Goal: Task Accomplishment & Management: Use online tool/utility

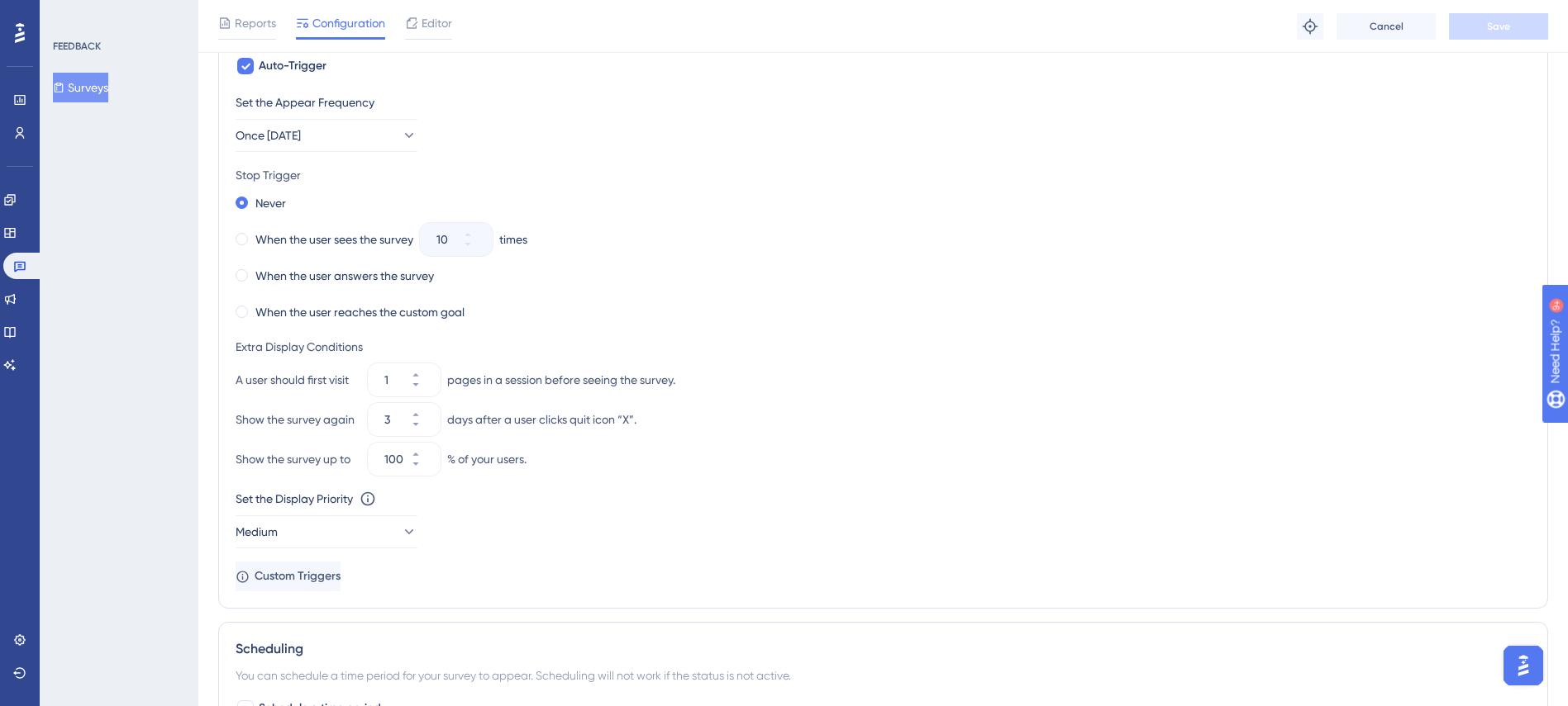
scroll to position [1111, 0]
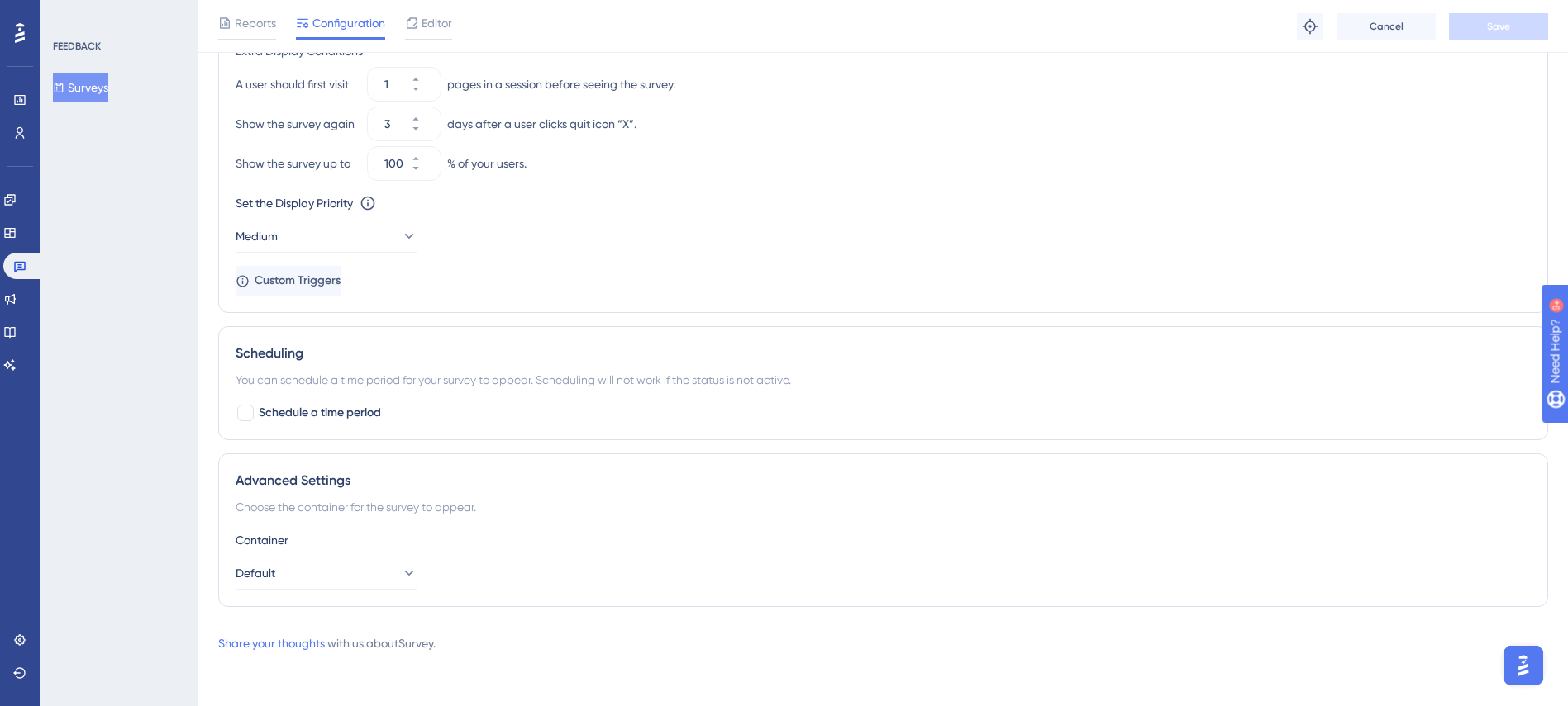
click at [253, 346] on div "Scheduling" at bounding box center [882, 353] width 1295 height 20
copy div "Scheduling"
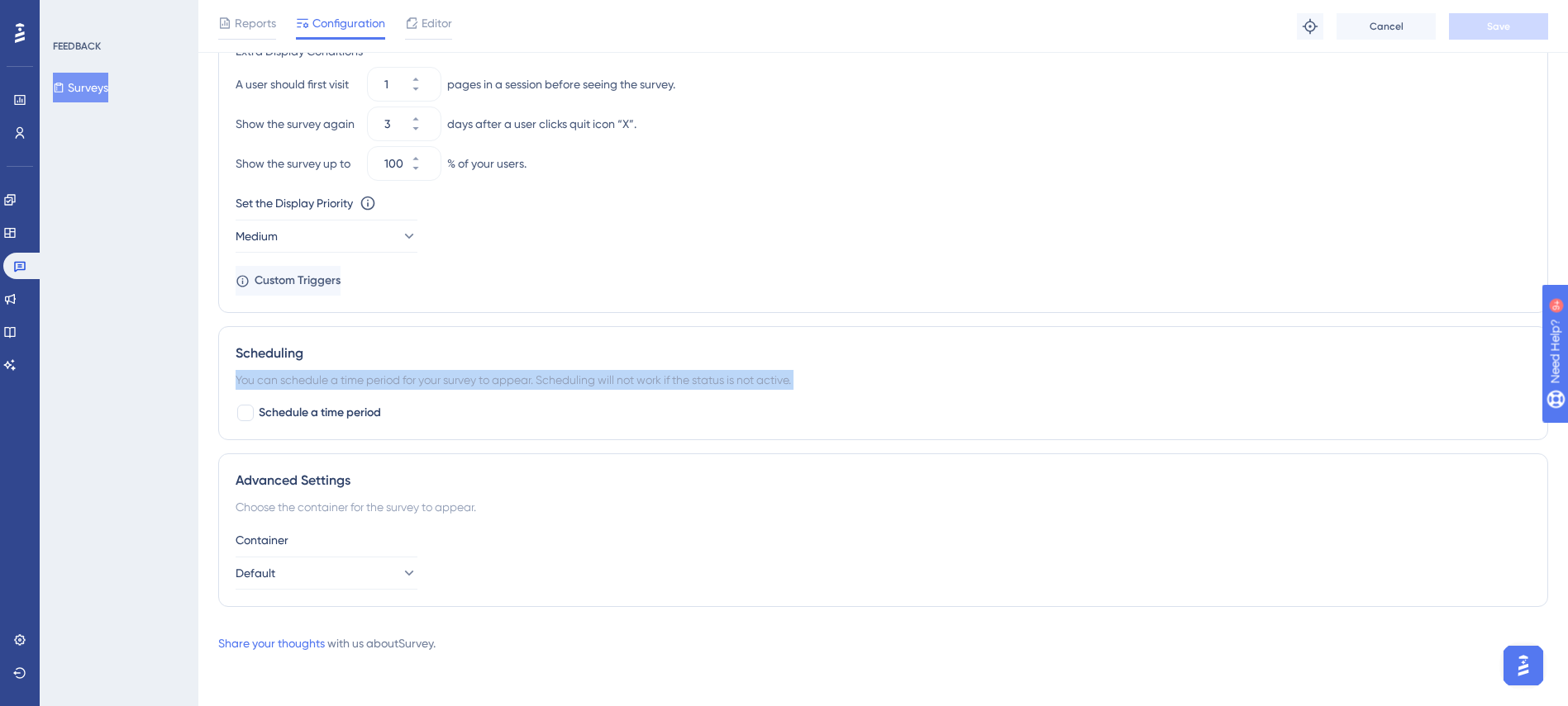
drag, startPoint x: 234, startPoint y: 377, endPoint x: 770, endPoint y: 425, distance: 538.1
click at [770, 425] on div "Scheduling You can schedule a time period for your survey to appear. Scheduling…" at bounding box center [883, 383] width 1330 height 114
copy div "You can schedule a time period for your survey to appear. Scheduling will not w…"
click at [238, 411] on div at bounding box center [246, 413] width 17 height 17
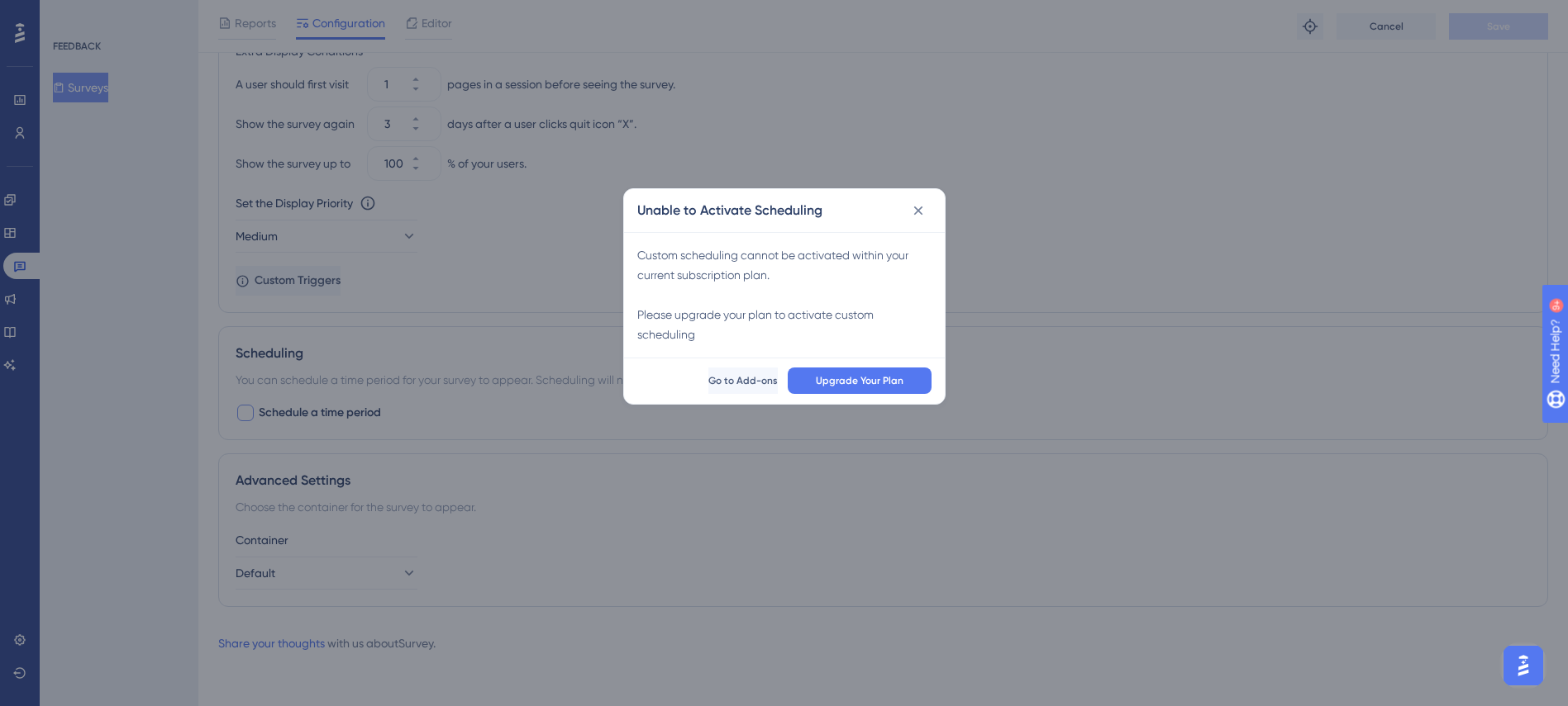
scroll to position [1092, 0]
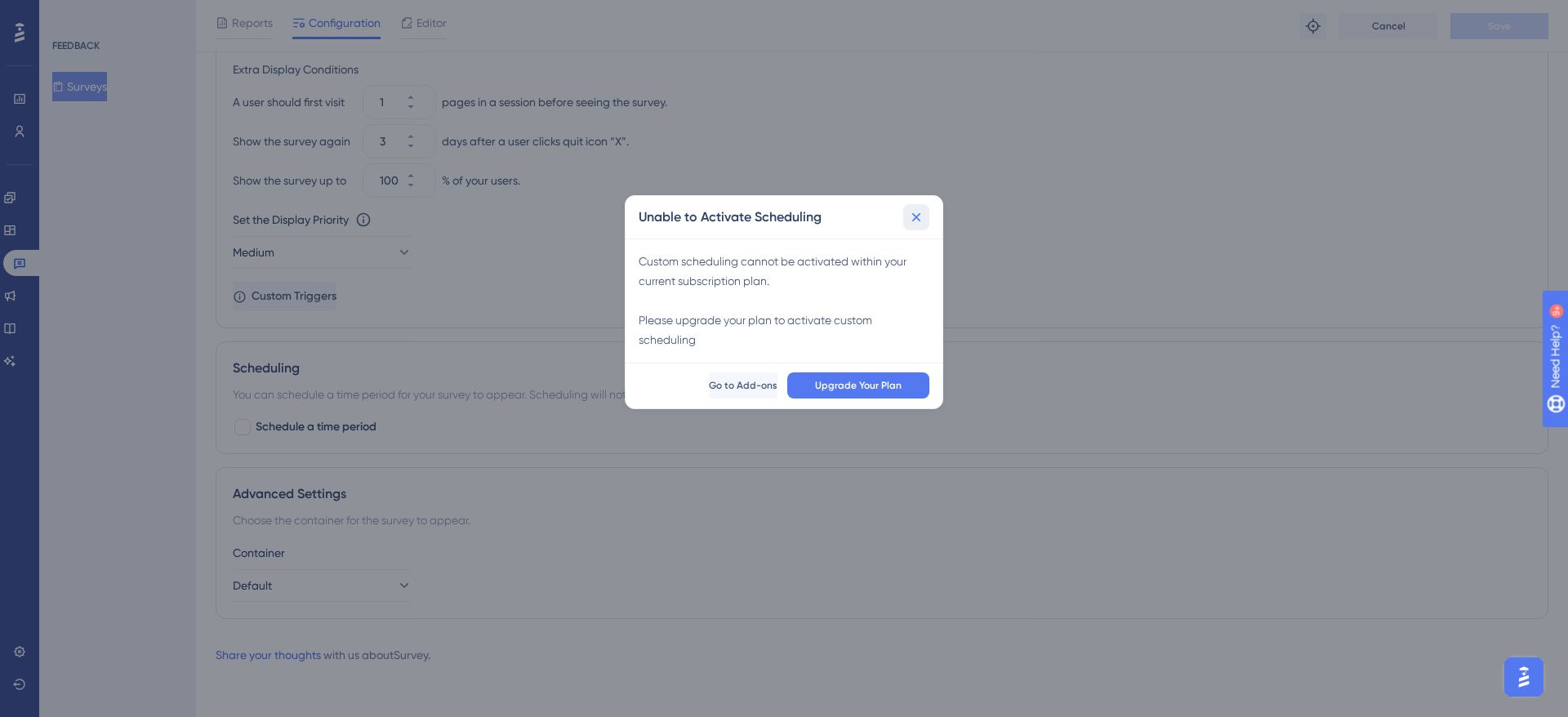
click at [908, 215] on icon at bounding box center [917, 218] width 17 height 17
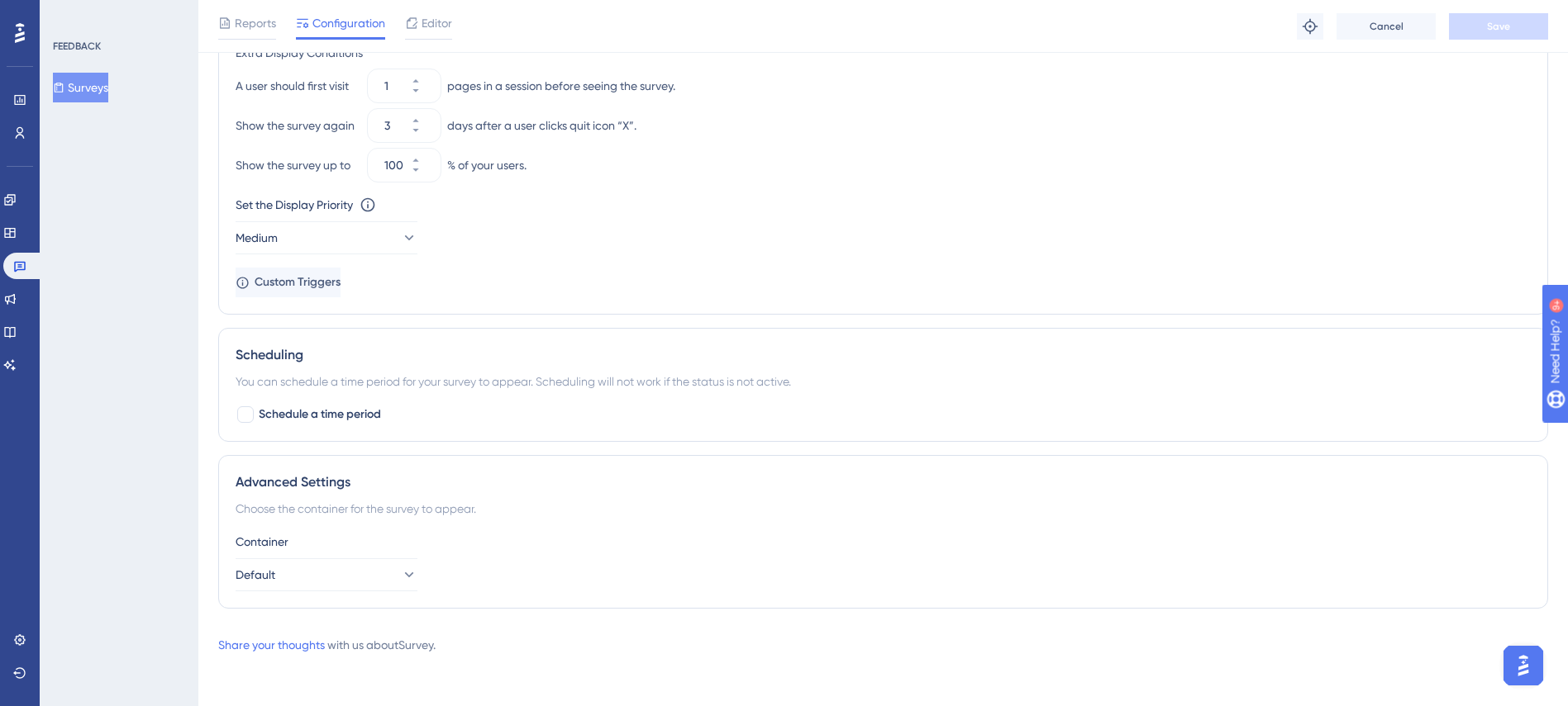
scroll to position [1111, 0]
drag, startPoint x: 304, startPoint y: 469, endPoint x: 222, endPoint y: 459, distance: 82.6
click at [222, 459] on div "Advanced Settings Choose the container for the survey to appear. Container Defa…" at bounding box center [883, 530] width 1330 height 153
copy div "Advanced Settings"
click at [284, 509] on div "Choose the container for the survey to appear." at bounding box center [882, 506] width 1295 height 20
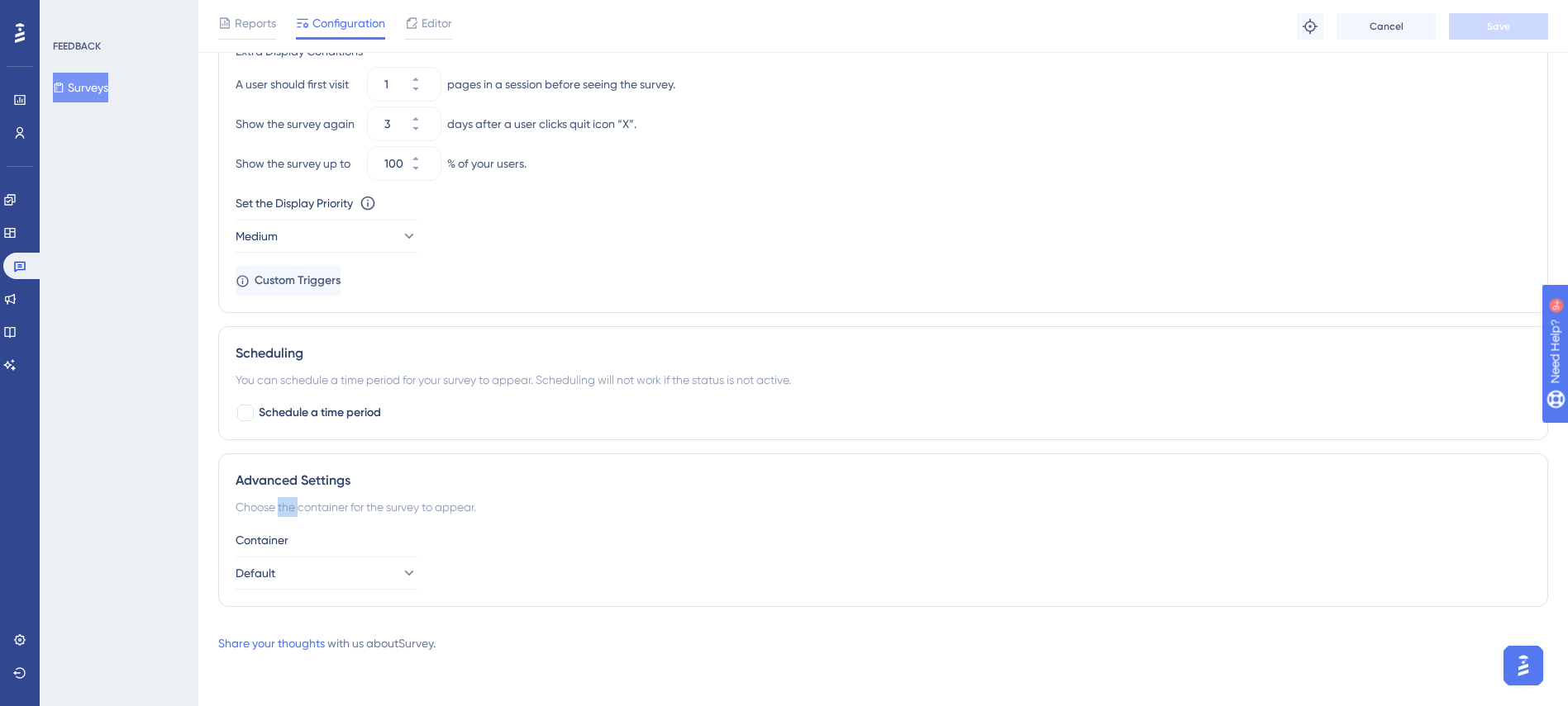
click at [284, 509] on div "Choose the container for the survey to appear." at bounding box center [882, 506] width 1295 height 20
copy div "Choose the container for the survey to appear."
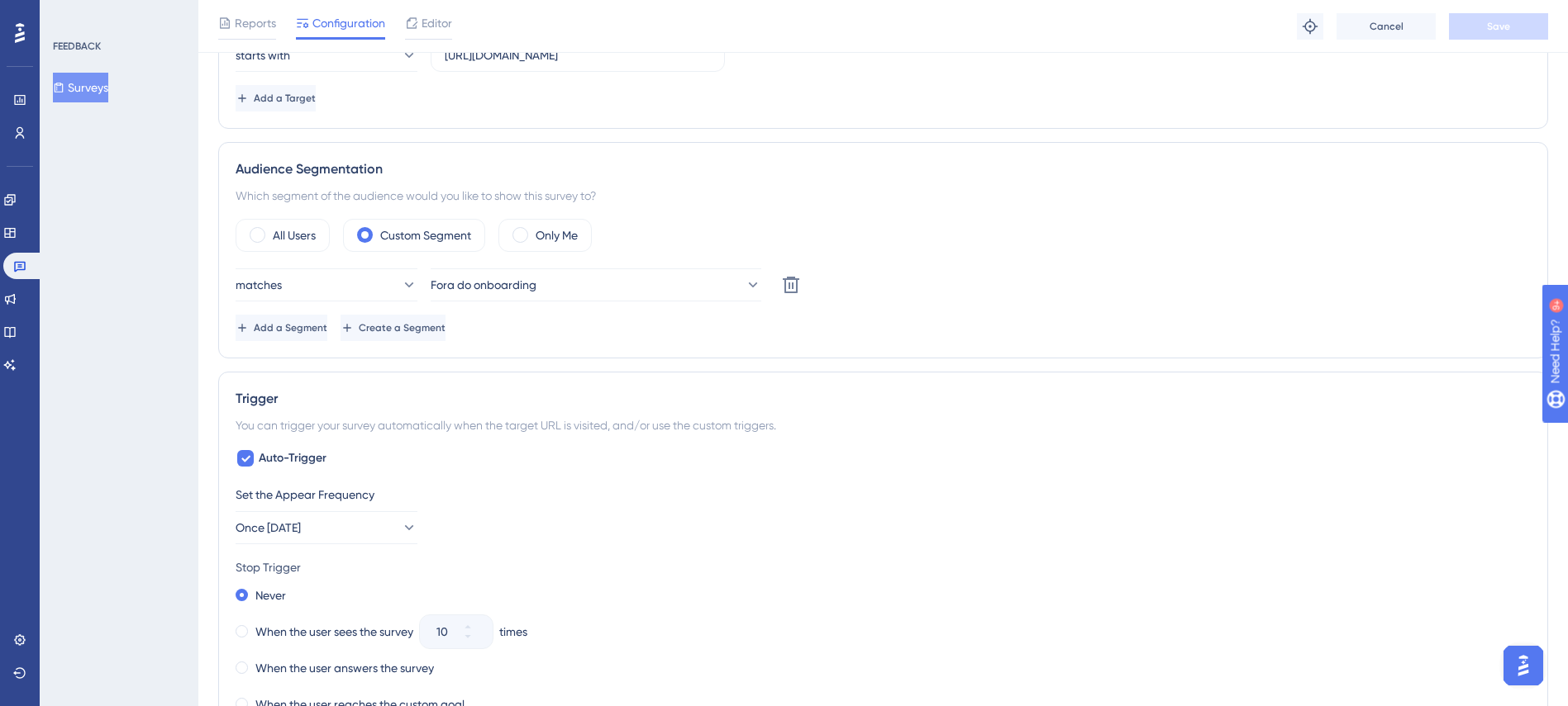
scroll to position [496, 0]
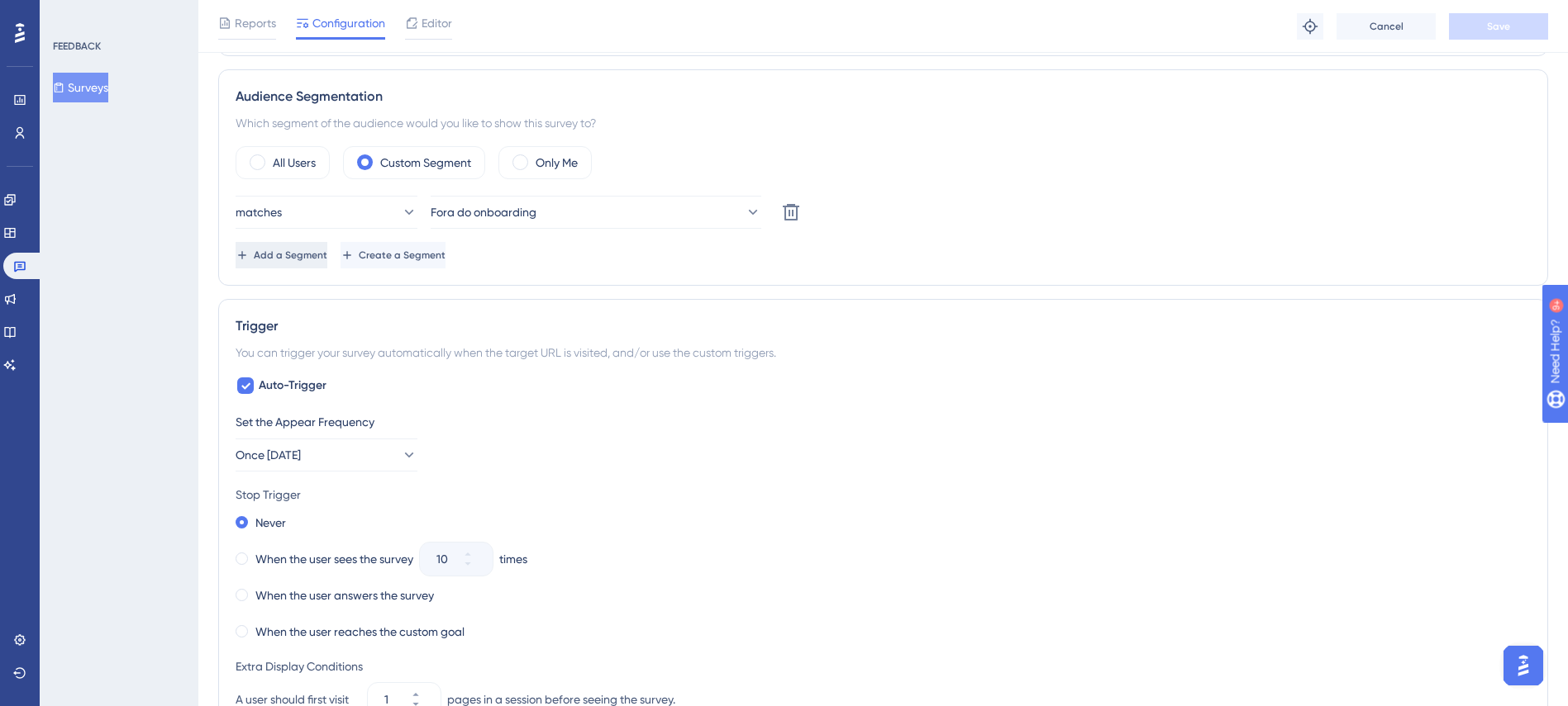
click at [328, 251] on button "Add a Segment" at bounding box center [281, 255] width 91 height 26
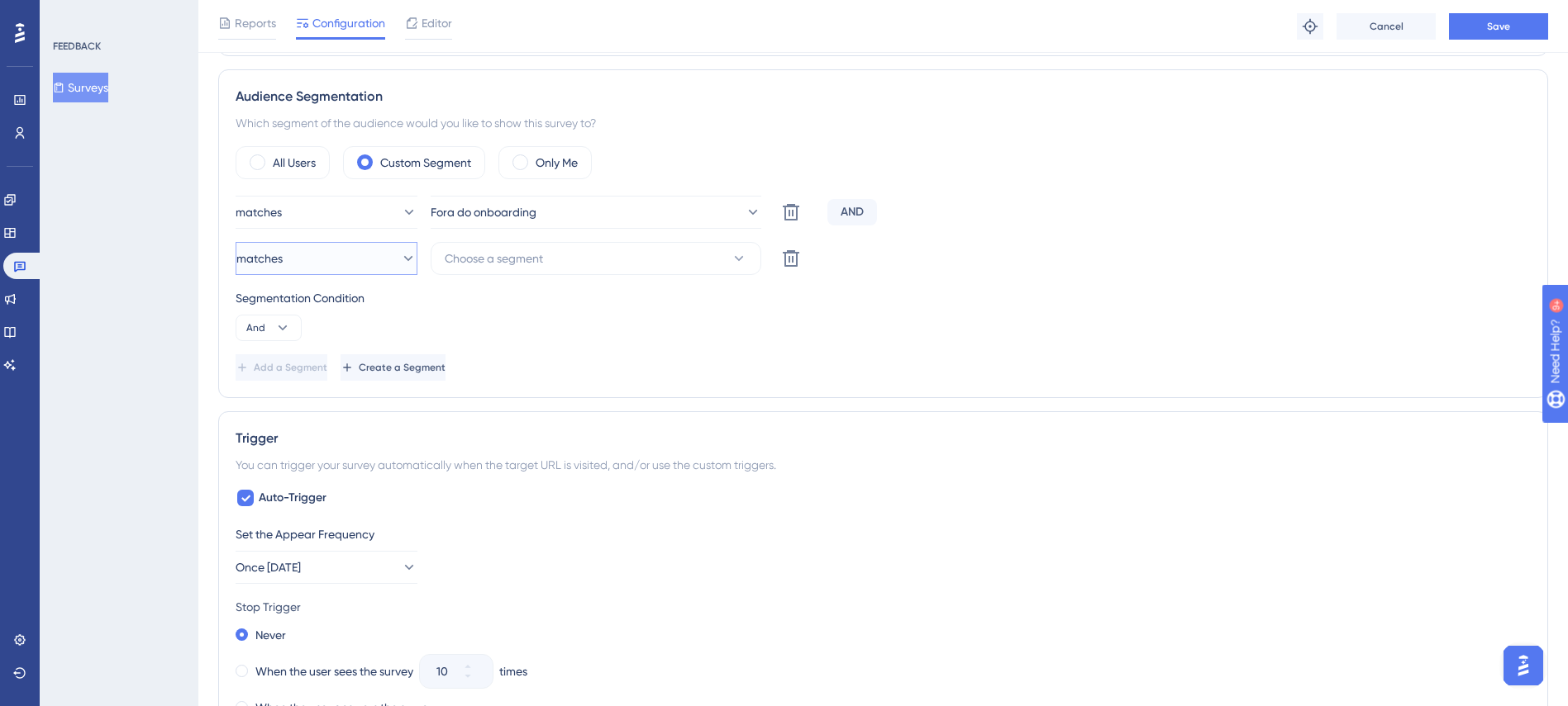
click at [368, 266] on button "matches" at bounding box center [326, 258] width 182 height 33
click at [640, 255] on button "Choose a segment" at bounding box center [595, 258] width 331 height 33
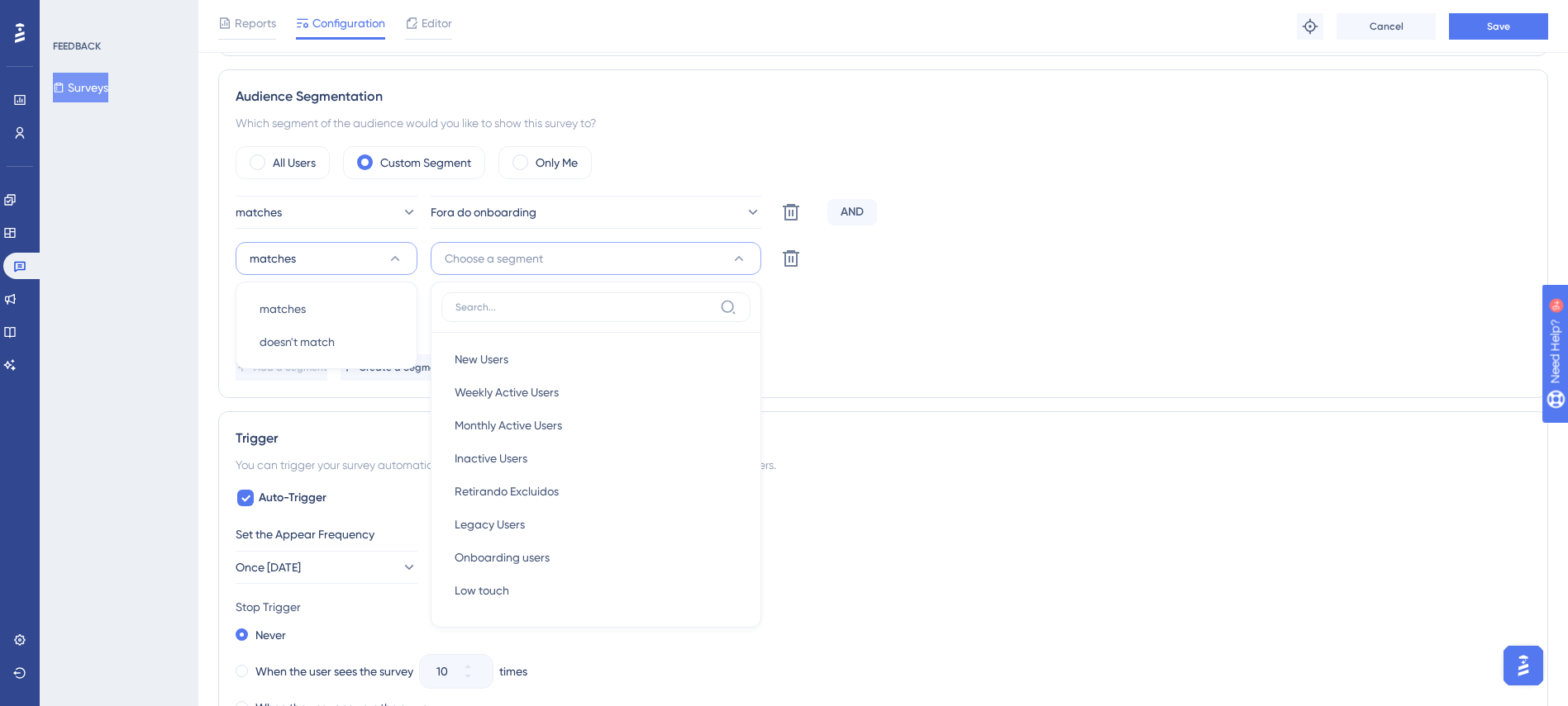
scroll to position [584, 0]
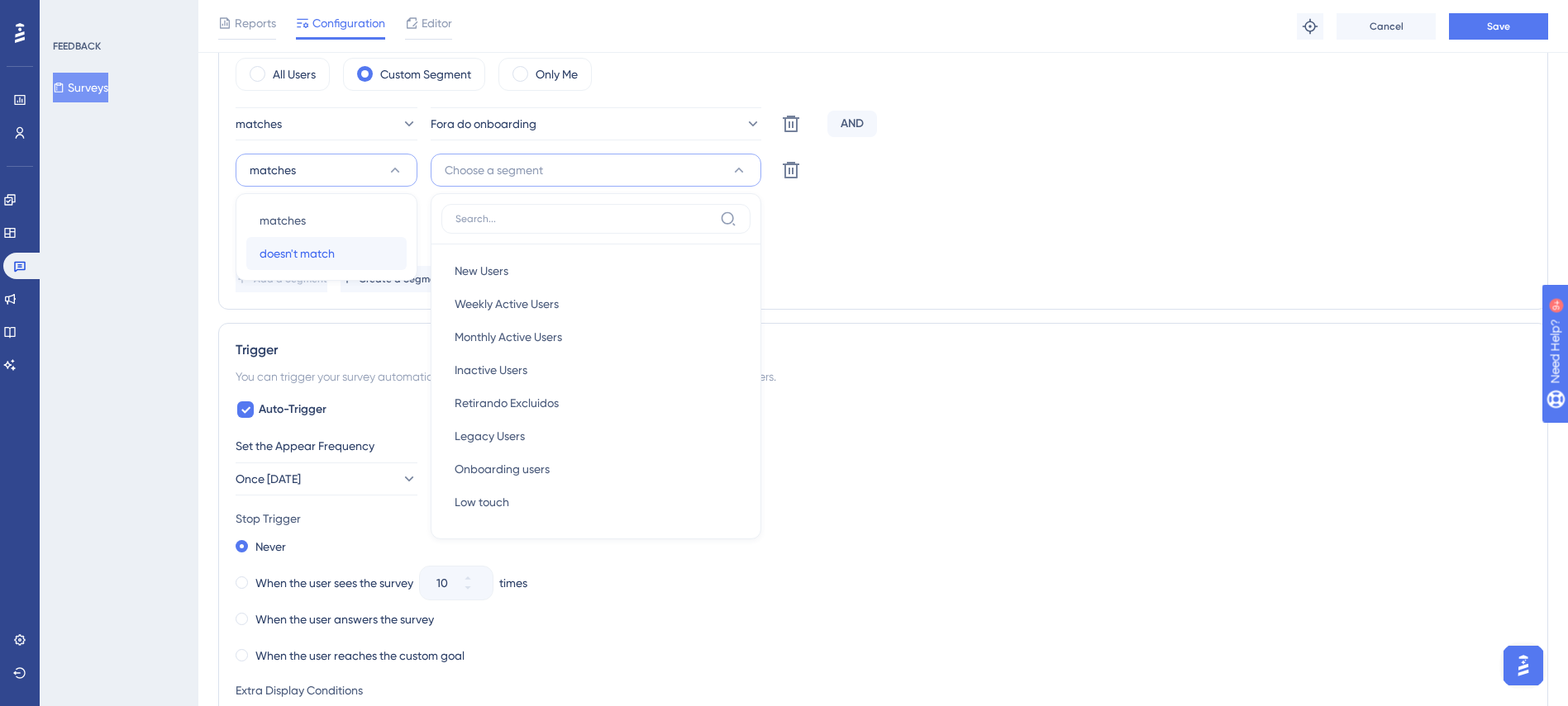
click at [345, 248] on div "doesn't match doesn't match" at bounding box center [327, 253] width 134 height 33
click at [509, 265] on div "New Users New Users" at bounding box center [596, 270] width 283 height 33
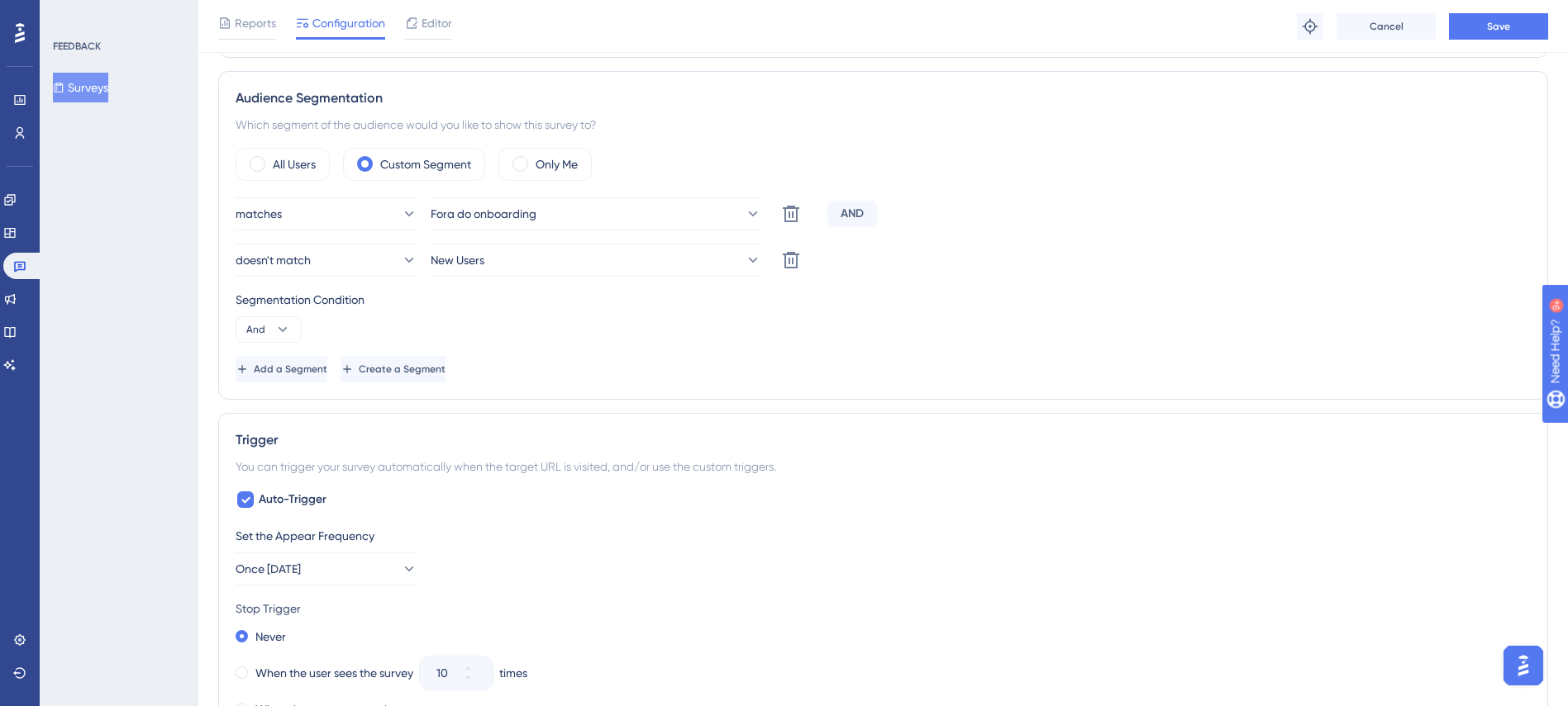
scroll to position [460, 0]
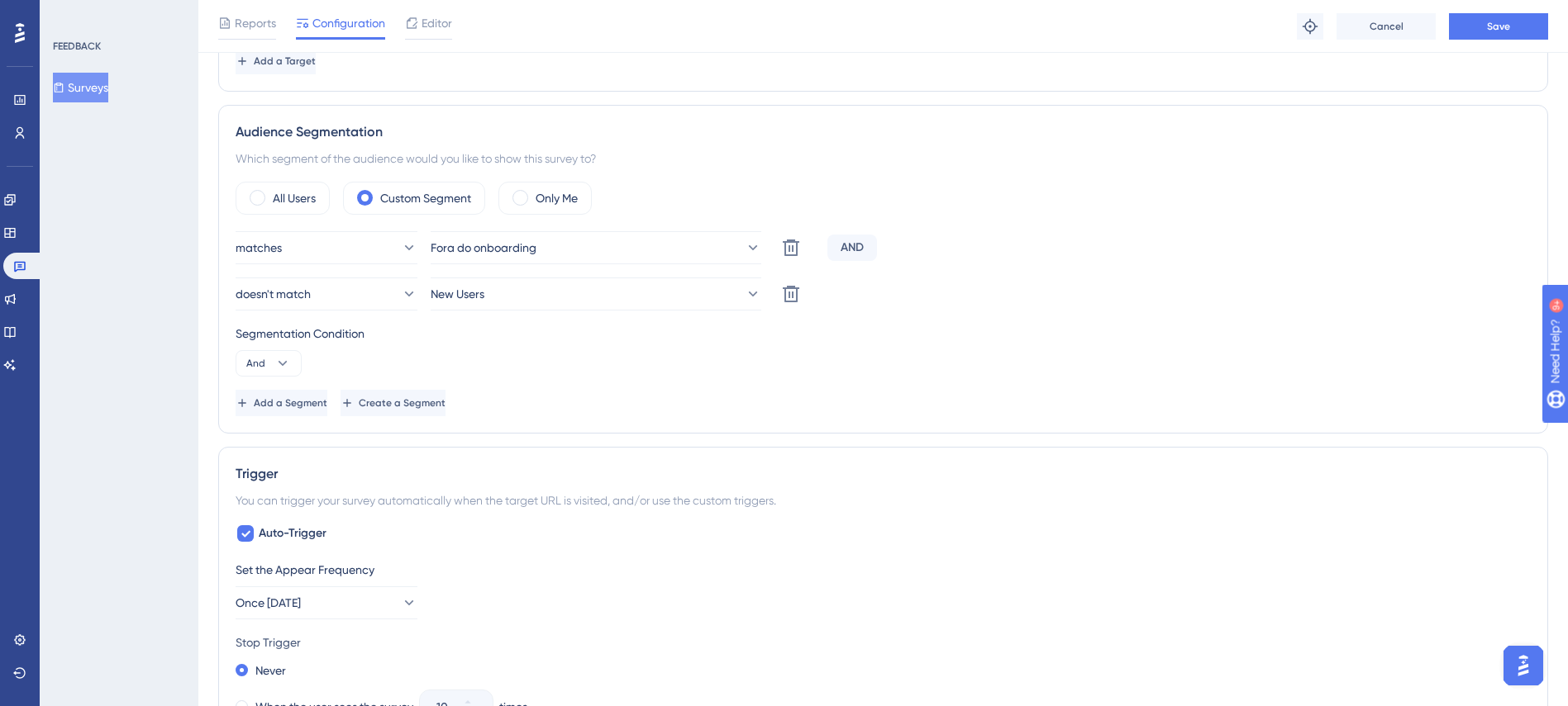
click at [92, 377] on div "FEEDBACK Surveys" at bounding box center [119, 353] width 158 height 706
click at [677, 299] on button "New Users" at bounding box center [595, 294] width 331 height 33
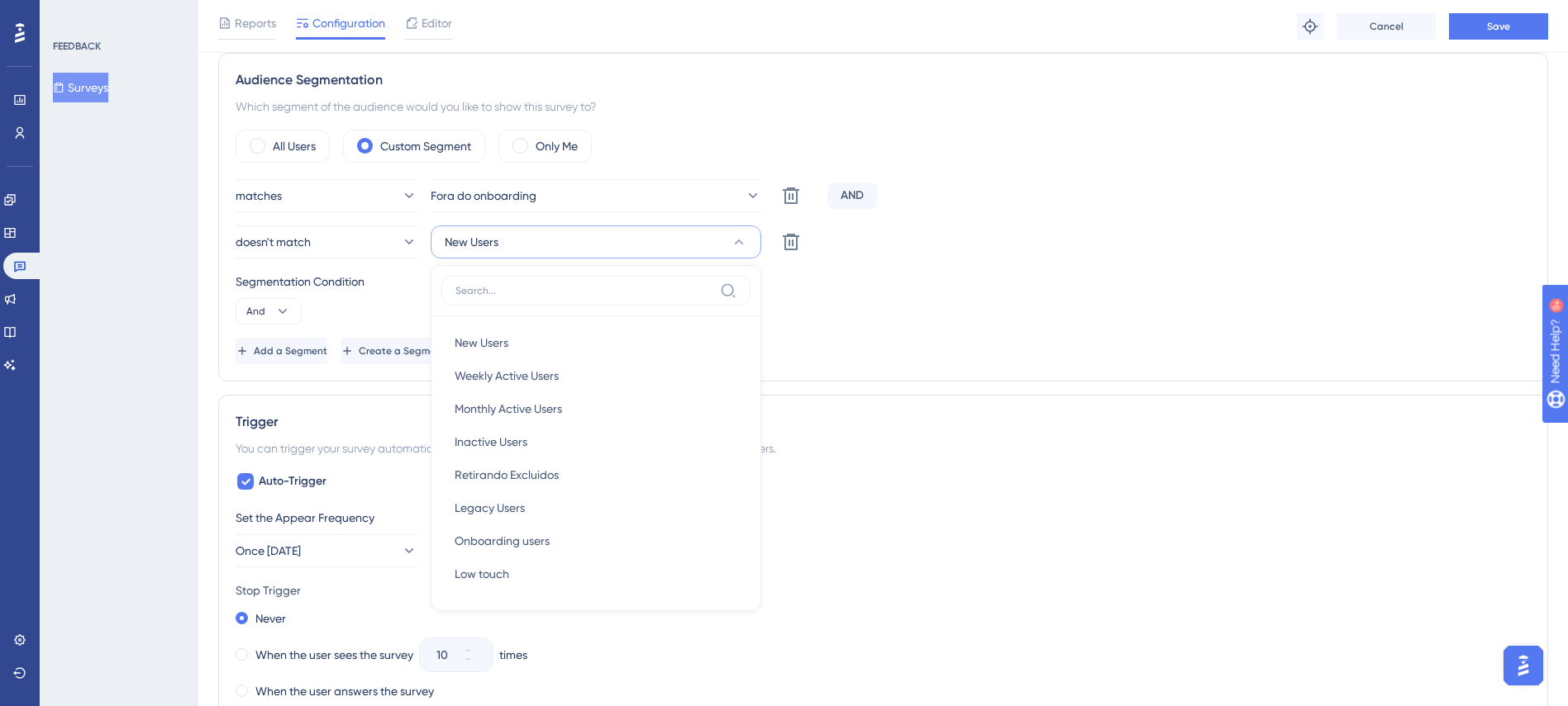
scroll to position [473, 0]
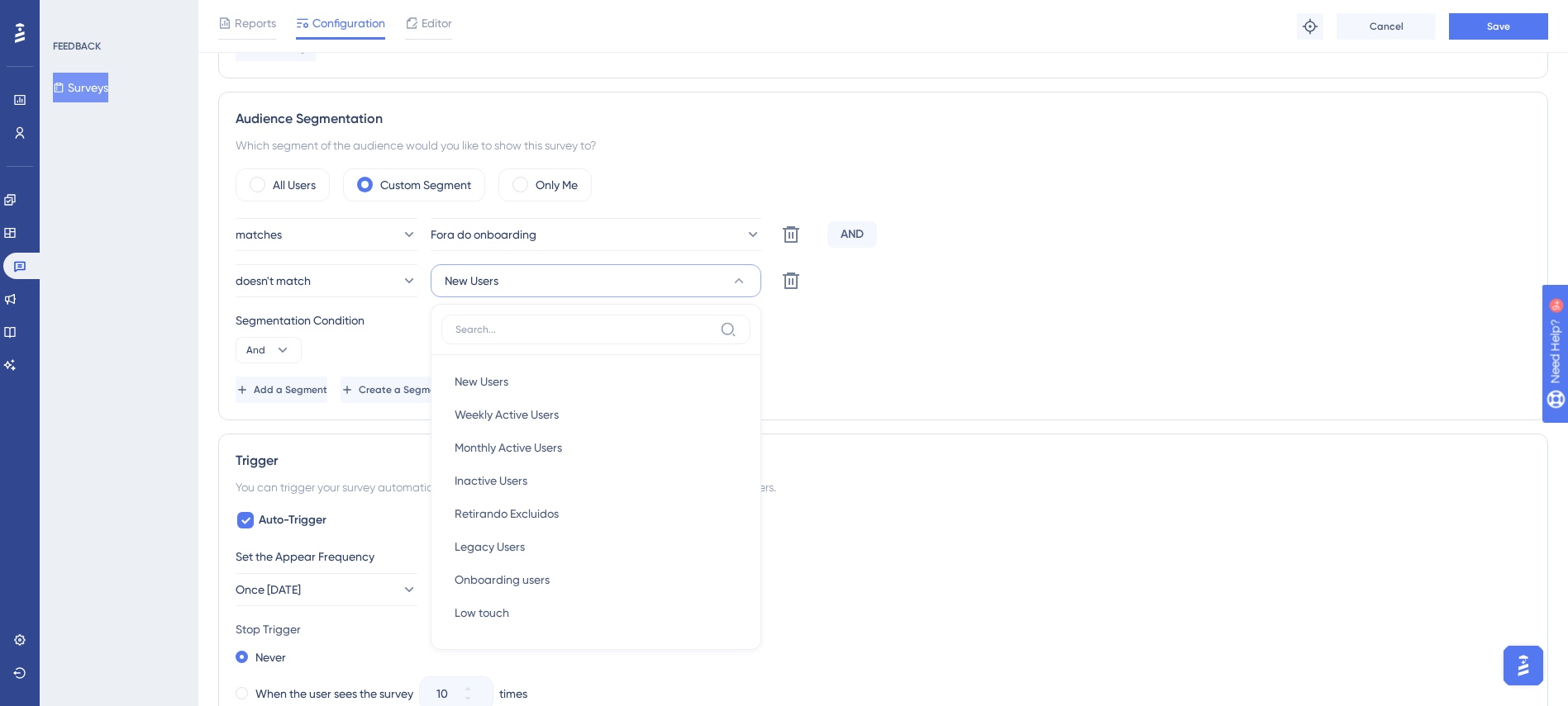
click at [348, 334] on div "Segmentation Condition And" at bounding box center [882, 337] width 1295 height 53
click at [633, 289] on button "New Users" at bounding box center [595, 281] width 331 height 33
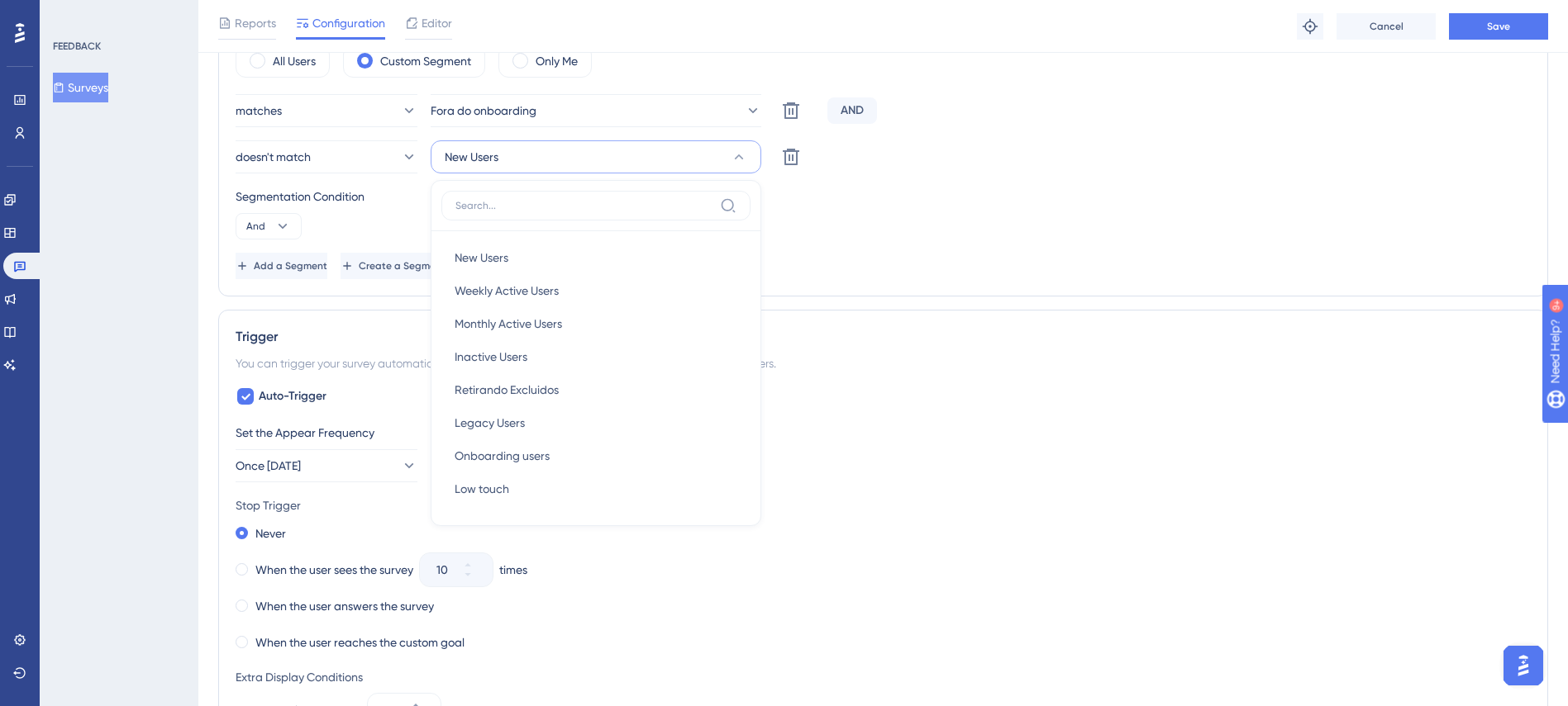
click at [1237, 376] on div "Trigger You can trigger your survey automatically when the target URL is visite…" at bounding box center [883, 624] width 1330 height 630
